Goal: Task Accomplishment & Management: Manage account settings

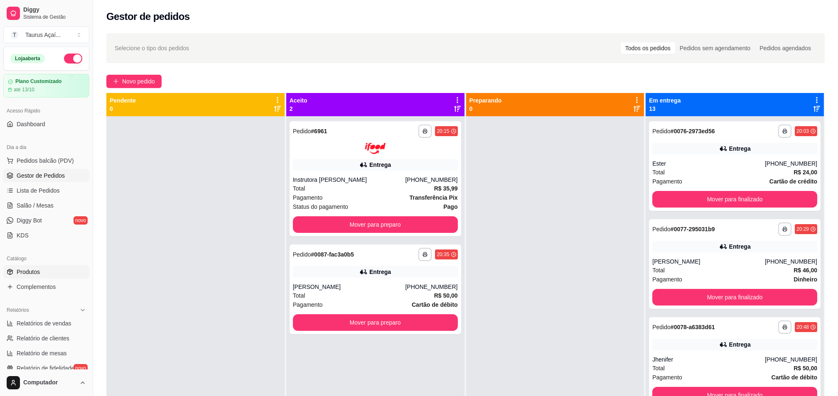
click at [33, 273] on span "Produtos" at bounding box center [28, 272] width 23 height 8
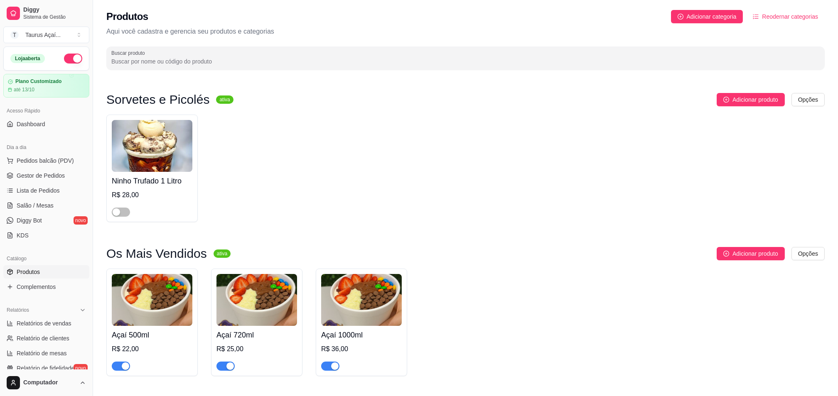
click at [149, 303] on img at bounding box center [152, 300] width 81 height 52
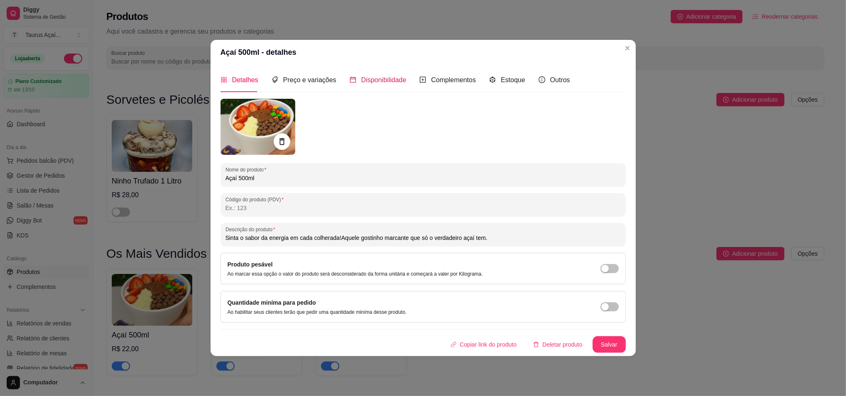
click at [363, 77] on span "Disponibilidade" at bounding box center [383, 79] width 45 height 7
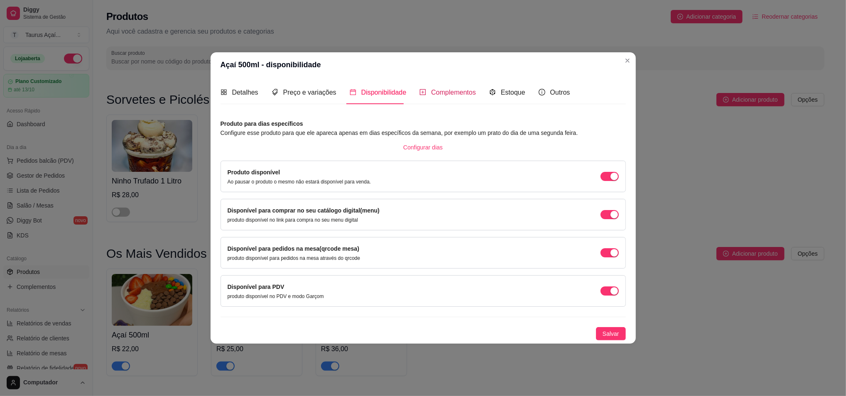
click at [443, 89] on span "Complementos" at bounding box center [453, 92] width 45 height 7
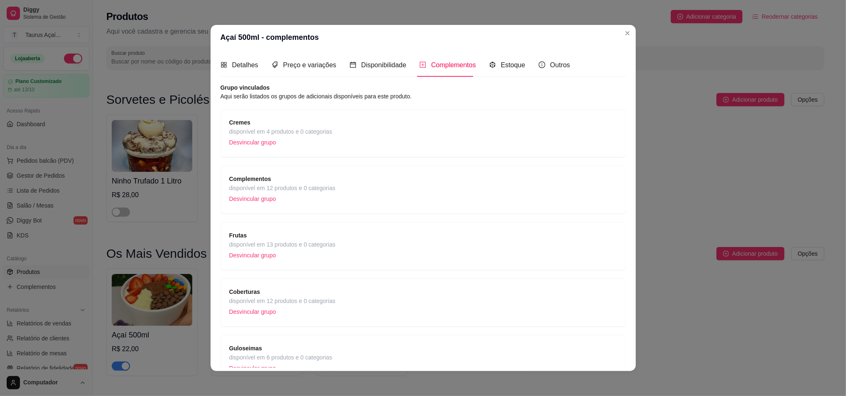
click at [449, 184] on div "Complementos disponível em 12 produtos e 0 categorias Desvincular grupo" at bounding box center [423, 189] width 388 height 31
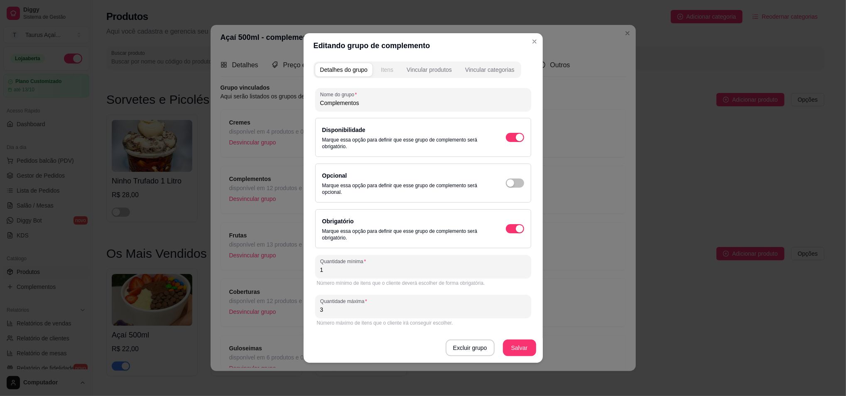
click at [388, 67] on div "Itens" at bounding box center [387, 70] width 12 height 8
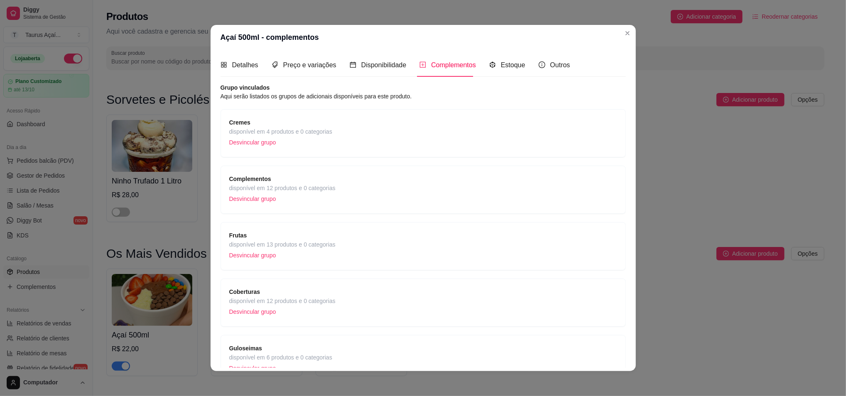
click at [504, 243] on div "Frutas disponível em 13 produtos e 0 categorias Desvincular grupo" at bounding box center [423, 246] width 388 height 31
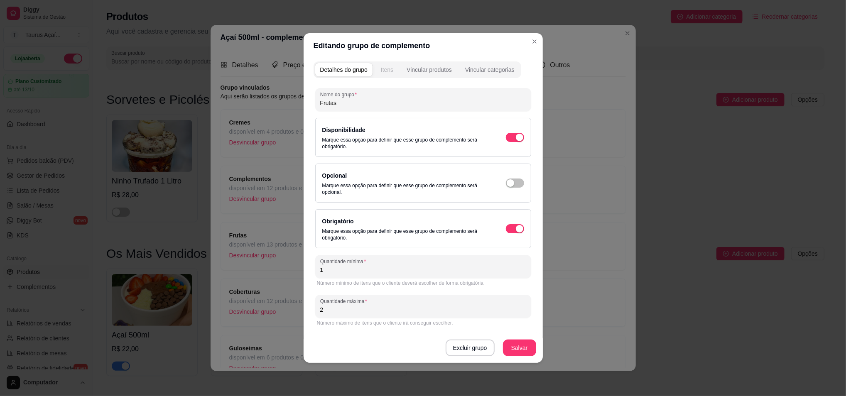
click at [386, 67] on div "Itens" at bounding box center [387, 70] width 12 height 8
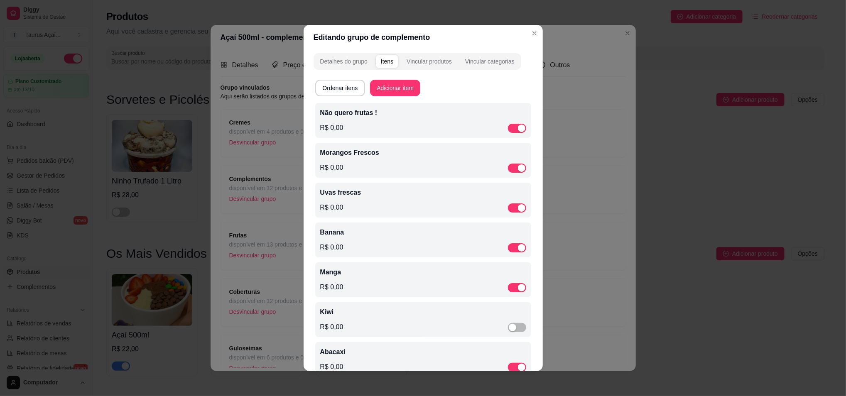
click at [503, 162] on div "Morangos Frescos R$ 0,00" at bounding box center [423, 160] width 206 height 25
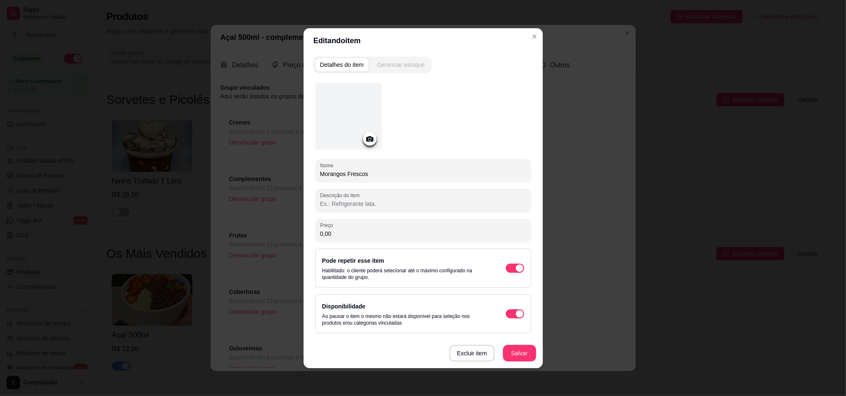
click at [402, 61] on div "Gerenciar estoque" at bounding box center [401, 65] width 48 height 8
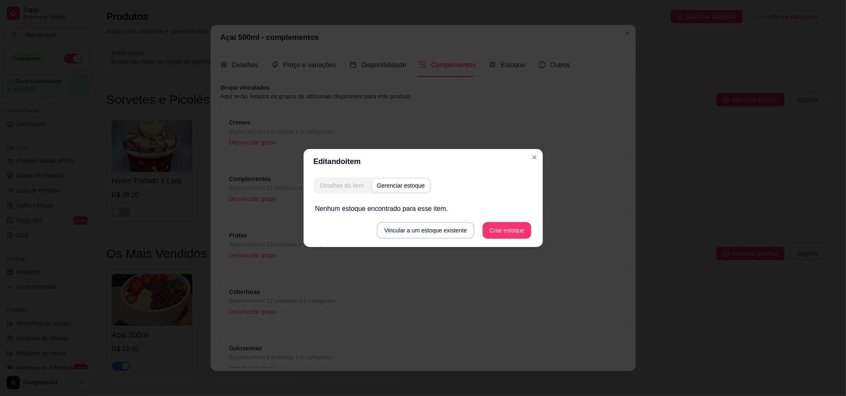
click at [344, 182] on div "Detalhes do item" at bounding box center [342, 186] width 44 height 8
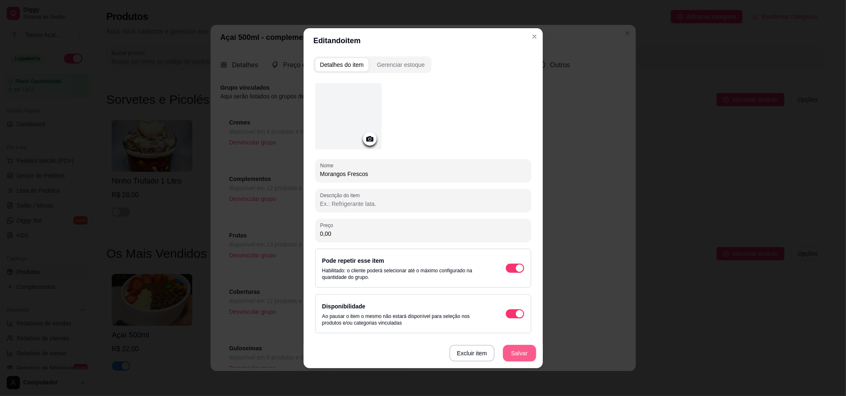
click at [513, 359] on button "Salvar" at bounding box center [519, 353] width 33 height 17
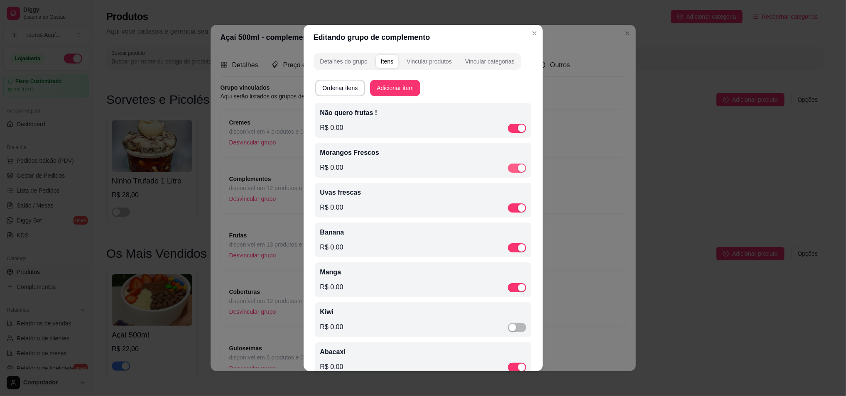
click at [508, 171] on span "button" at bounding box center [517, 168] width 18 height 9
click at [518, 167] on div "Loading" at bounding box center [522, 167] width 8 height 8
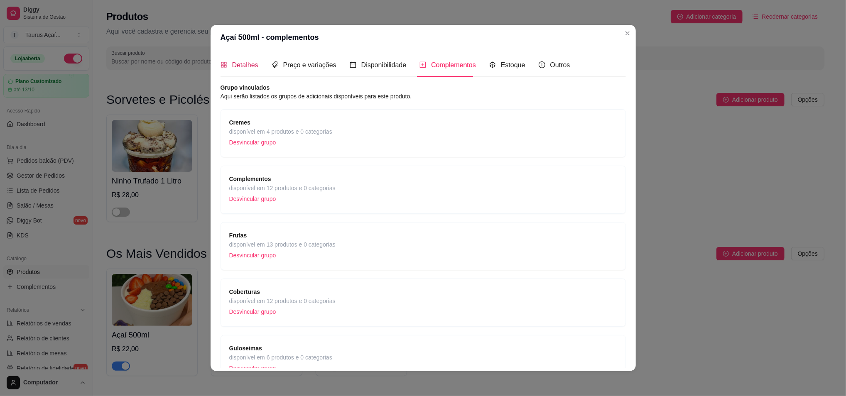
click at [224, 64] on div "Detalhes" at bounding box center [240, 65] width 38 height 10
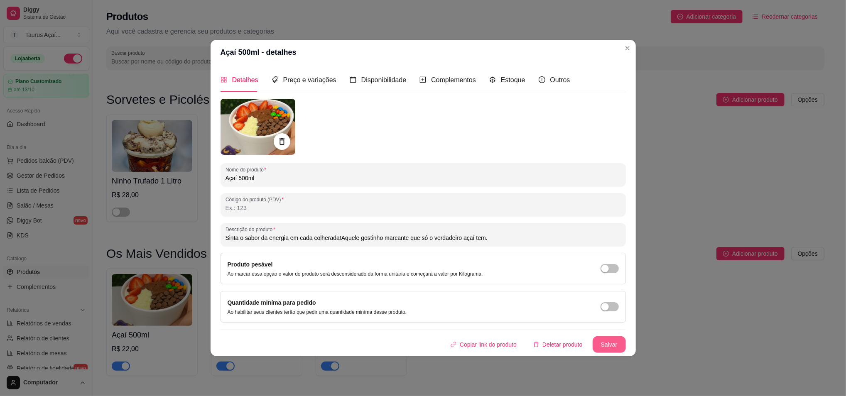
click at [607, 348] on button "Salvar" at bounding box center [609, 344] width 33 height 17
type input "Sinta o sabor da energia em cada colherada!Aquele gostinho marcante que só o ve…"
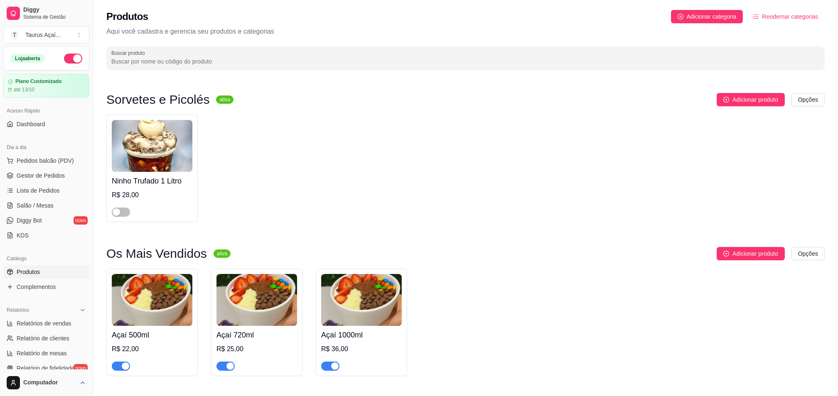
click at [236, 315] on img at bounding box center [256, 300] width 81 height 52
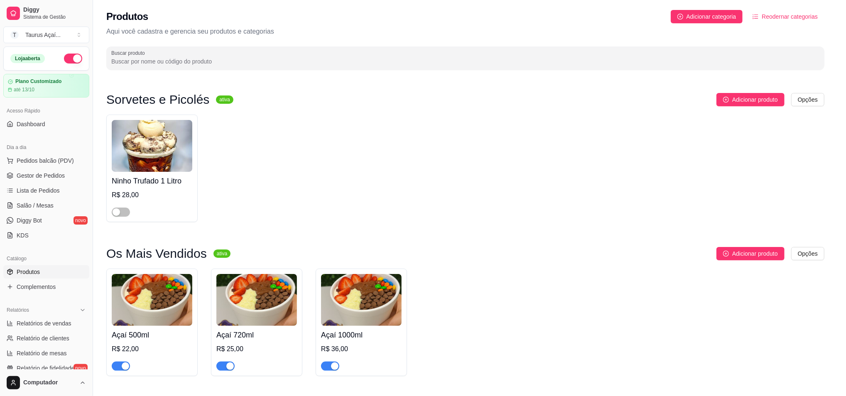
type input "Sinta o sabor da energia em cada colherada!Aquele gostinho marcante que só o ve…"
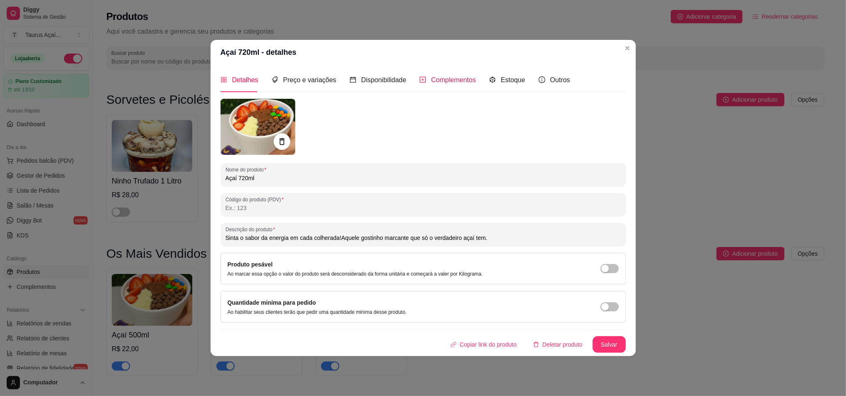
click at [438, 82] on span "Complementos" at bounding box center [453, 79] width 45 height 7
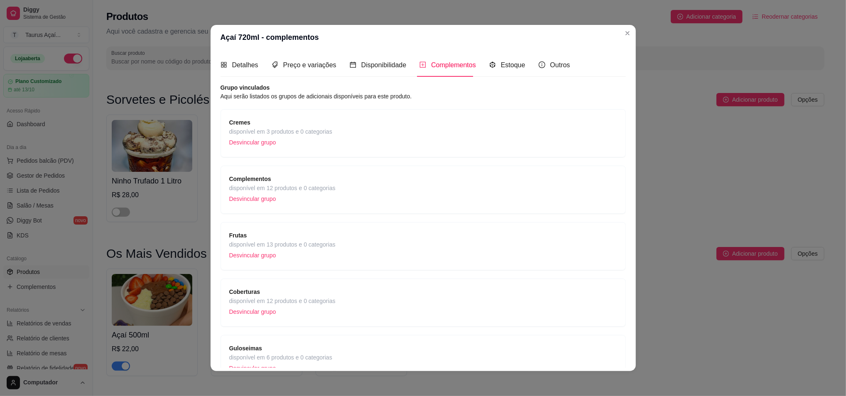
click at [504, 236] on div "Frutas disponível em 13 produtos e 0 categorias Desvincular grupo" at bounding box center [423, 246] width 388 height 31
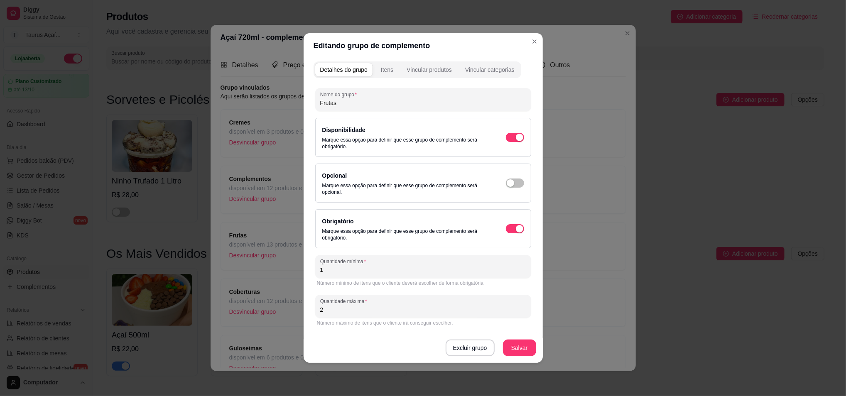
click at [385, 75] on button "Itens" at bounding box center [387, 69] width 22 height 13
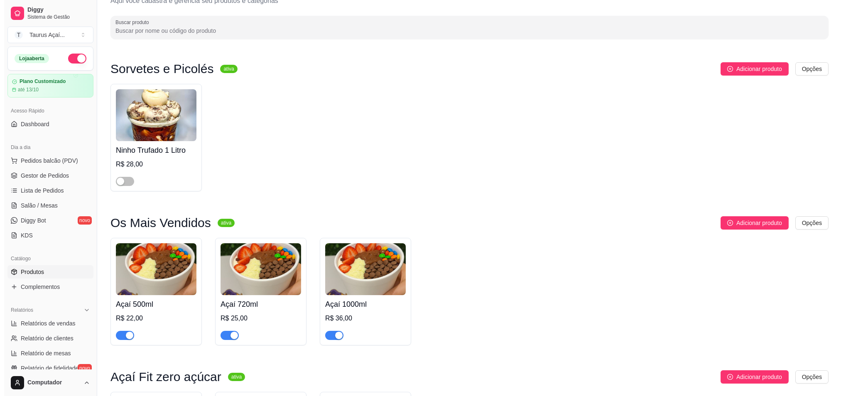
scroll to position [55, 0]
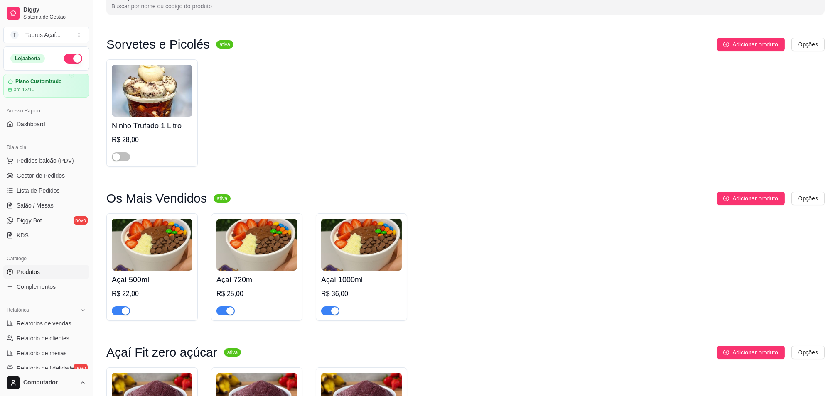
click at [383, 237] on img at bounding box center [361, 245] width 81 height 52
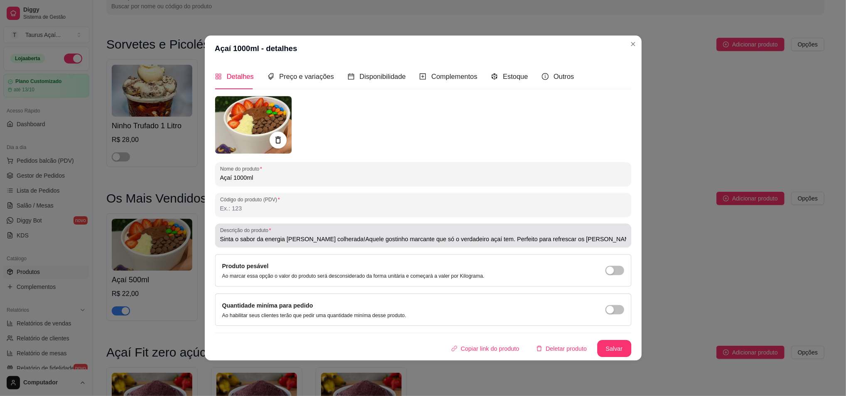
type input "Sinta o sabor da energia [PERSON_NAME] colherada!Aquele gostinho marcante que s…"
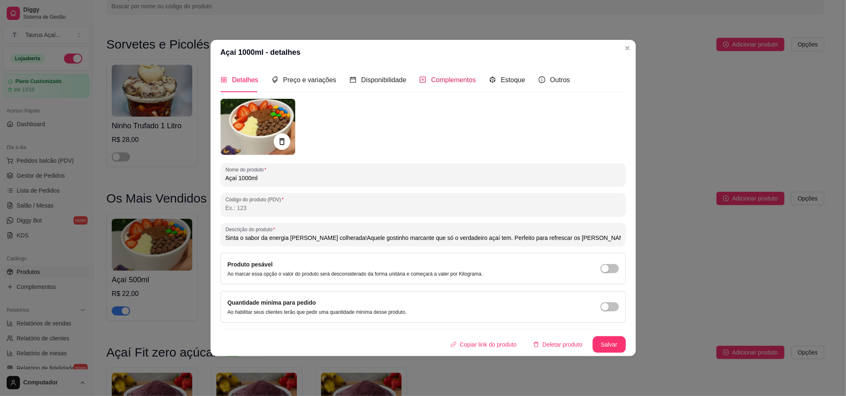
click at [440, 78] on span "Complementos" at bounding box center [453, 79] width 45 height 7
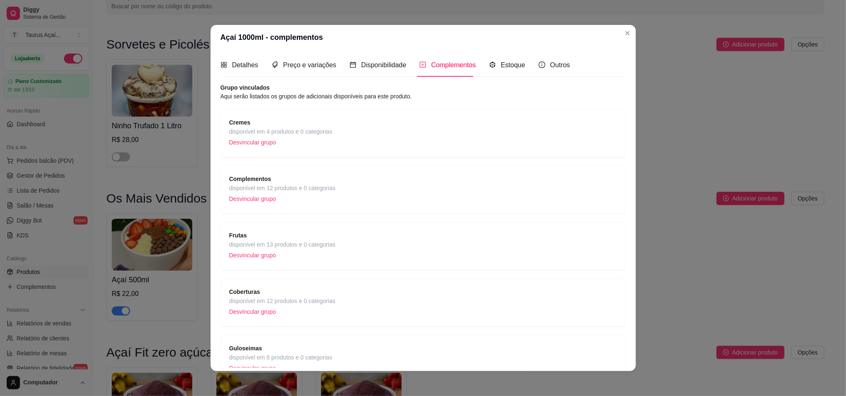
click at [537, 251] on div "Frutas disponível em 13 produtos e 0 categorias Desvincular grupo" at bounding box center [423, 246] width 388 height 31
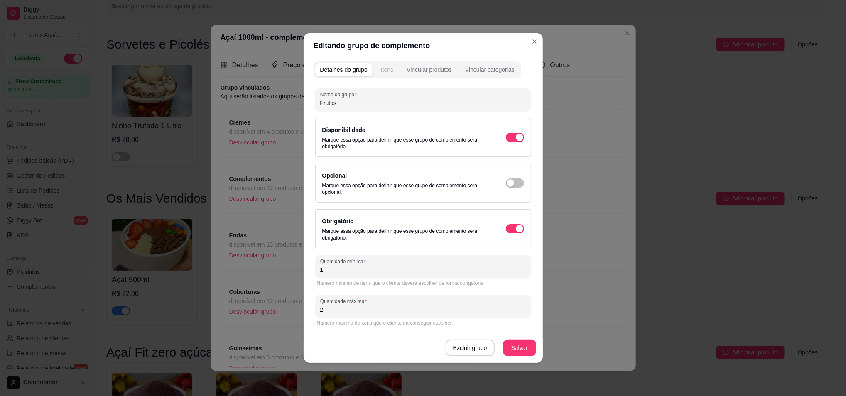
click at [395, 75] on button "Itens" at bounding box center [387, 69] width 22 height 13
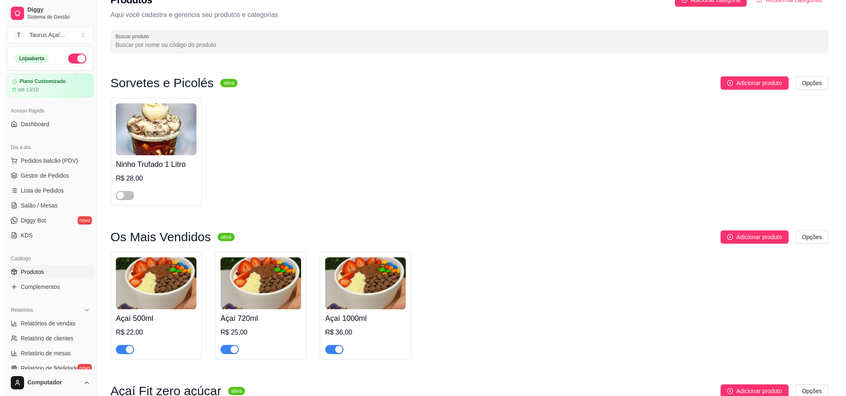
scroll to position [0, 0]
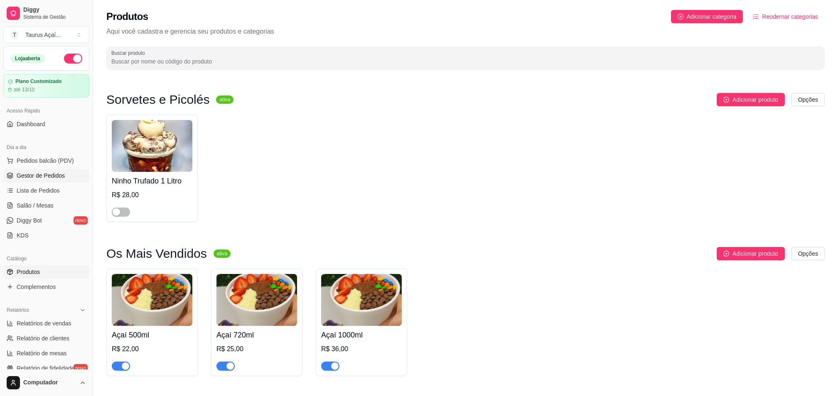
click at [35, 176] on span "Gestor de Pedidos" at bounding box center [41, 176] width 48 height 8
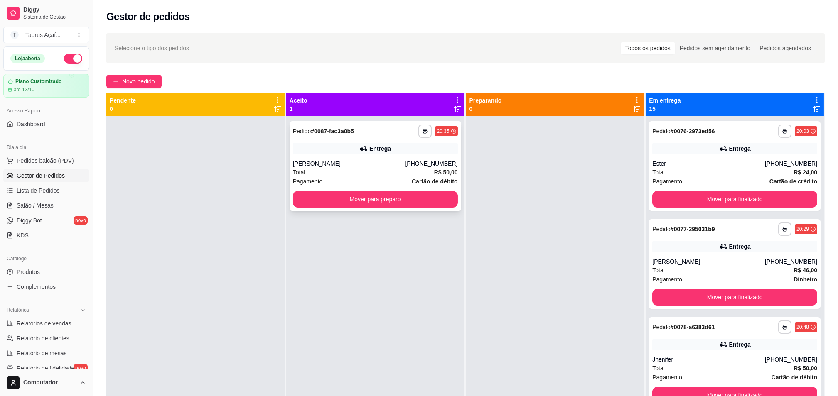
click at [310, 157] on div "**********" at bounding box center [375, 166] width 172 height 90
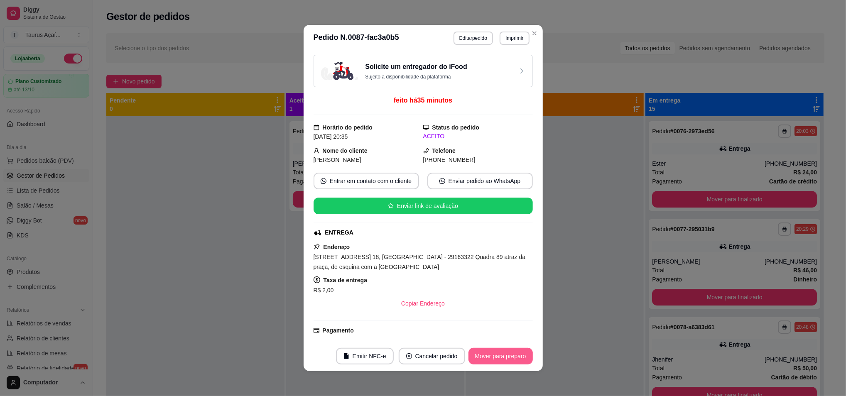
click at [498, 354] on button "Mover para preparo" at bounding box center [500, 356] width 64 height 17
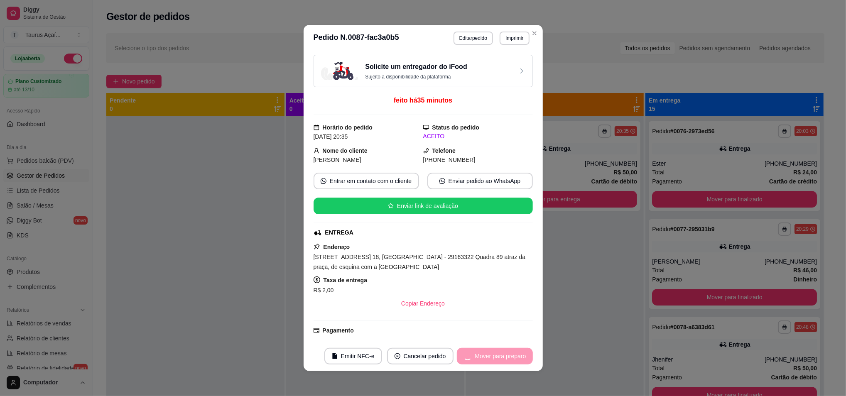
click at [498, 354] on div "Mover para preparo" at bounding box center [495, 356] width 76 height 17
click at [500, 355] on button "Mover para entrega" at bounding box center [500, 356] width 64 height 17
